Goal: Register for event/course

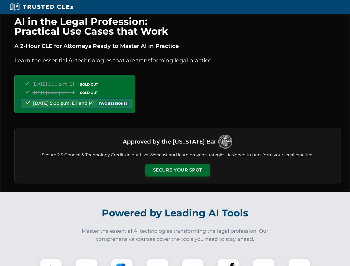
click at [178, 170] on button "Secure Your Spot" at bounding box center [177, 170] width 65 height 13
click at [51, 263] on img at bounding box center [51, 270] width 16 height 16
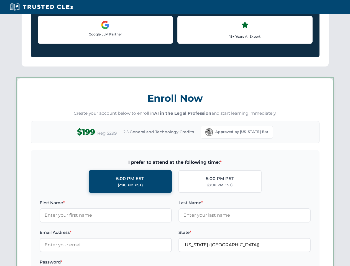
click at [122, 263] on label "Password *" at bounding box center [106, 262] width 132 height 7
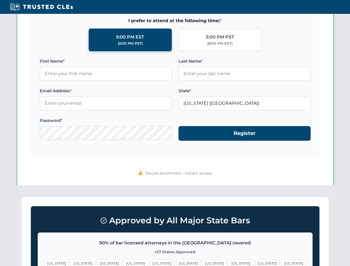
click at [256, 263] on span "[US_STATE]" at bounding box center [268, 264] width 24 height 8
